Goal: Check status: Check status

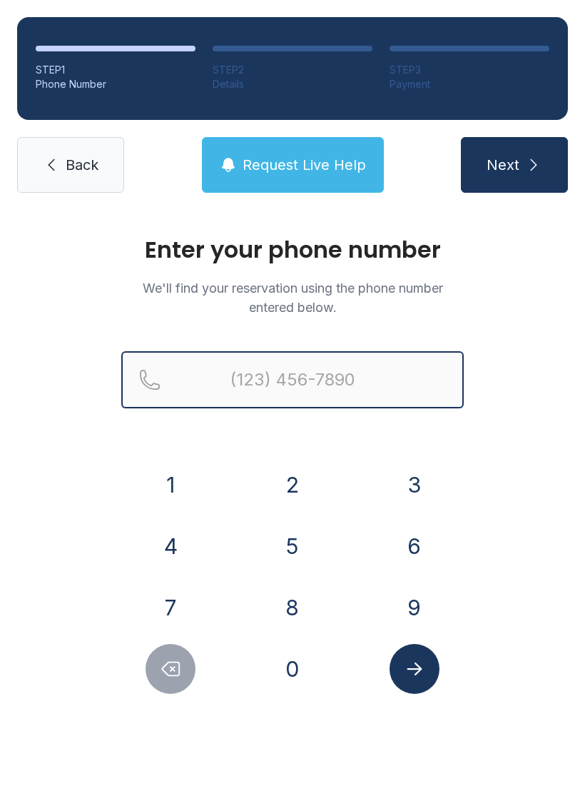
click at [304, 377] on input "Reservation phone number" at bounding box center [292, 379] width 343 height 57
type input "("
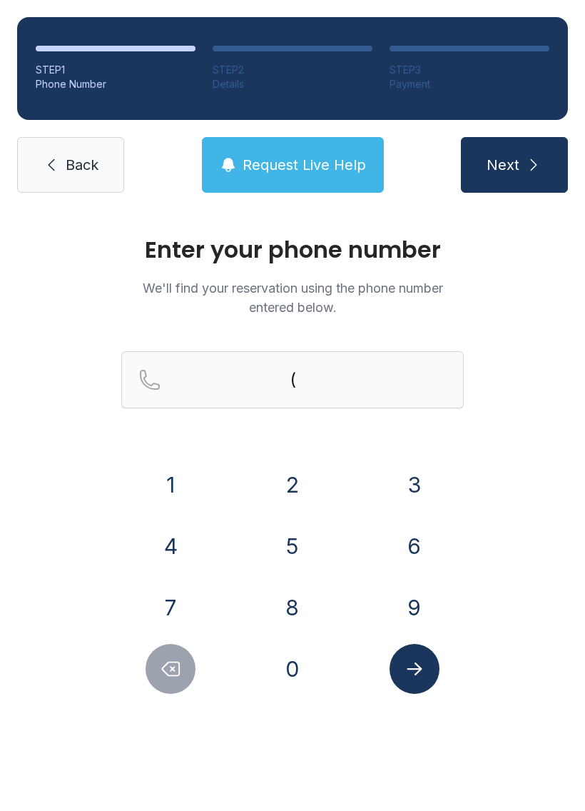
click at [523, 522] on div "Enter your phone number We'll find your reservation using the phone number ente…" at bounding box center [292, 480] width 585 height 541
click at [405, 610] on button "9" at bounding box center [415, 608] width 50 height 50
click at [301, 605] on button "8" at bounding box center [293, 608] width 50 height 50
click at [286, 682] on button "0" at bounding box center [293, 669] width 50 height 50
click at [165, 549] on button "4" at bounding box center [171, 546] width 50 height 50
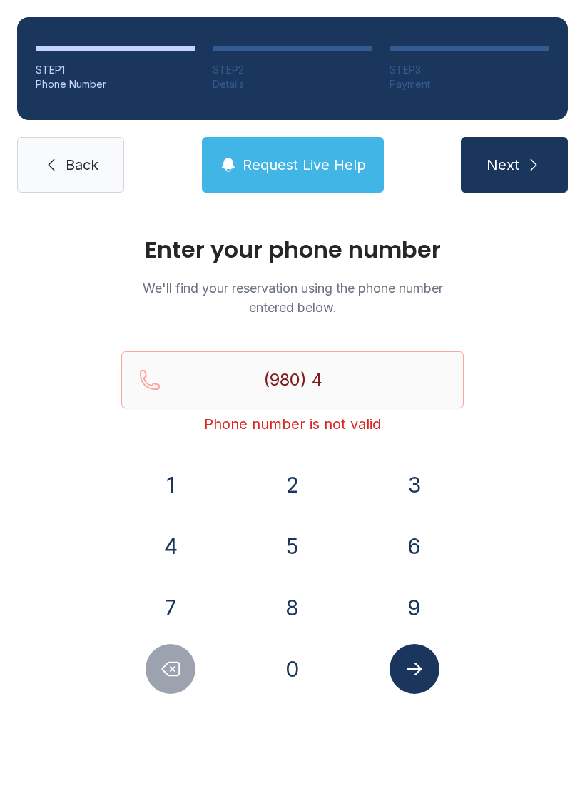
click at [165, 548] on button "4" at bounding box center [171, 546] width 50 height 50
click at [169, 607] on button "7" at bounding box center [171, 608] width 50 height 50
click at [180, 540] on button "4" at bounding box center [171, 546] width 50 height 50
click at [176, 591] on button "7" at bounding box center [171, 608] width 50 height 50
click at [185, 492] on button "1" at bounding box center [171, 485] width 50 height 50
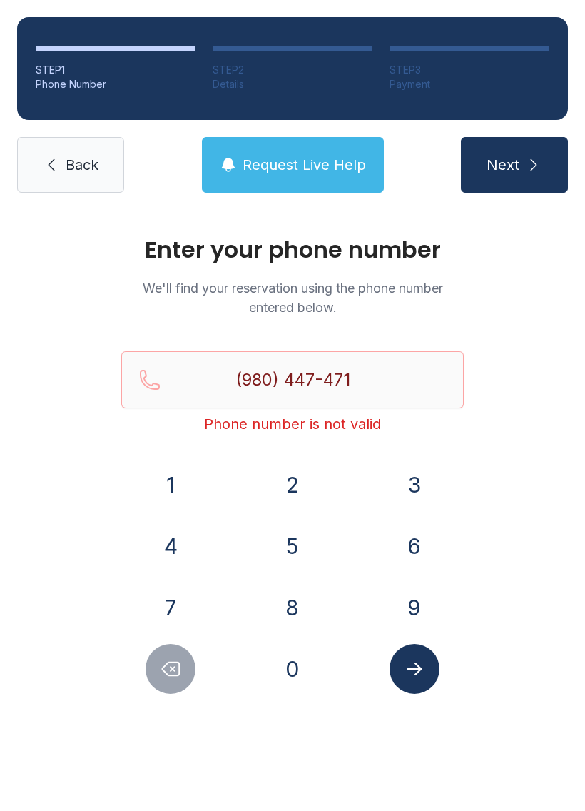
click at [298, 667] on button "0" at bounding box center [293, 669] width 50 height 50
type input "[PHONE_NUMBER]"
click at [438, 675] on button "Submit lookup form" at bounding box center [415, 669] width 50 height 50
